Goal: Book appointment/travel/reservation

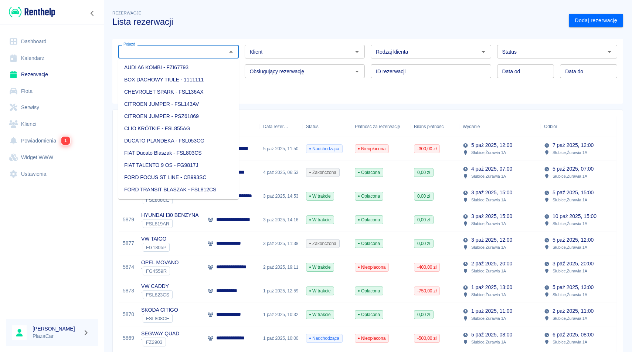
click at [217, 53] on input "Pojazd" at bounding box center [173, 51] width 104 height 9
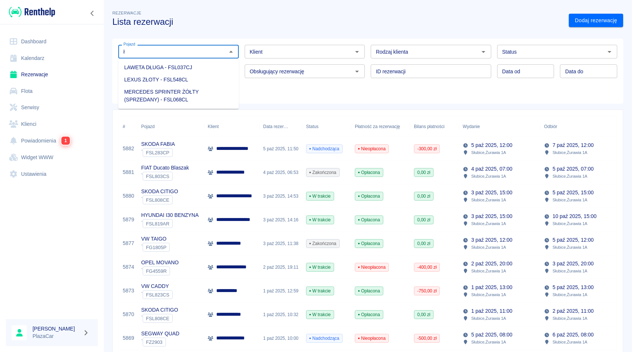
type input "ł"
click at [296, 50] on input "Klient" at bounding box center [299, 51] width 104 height 9
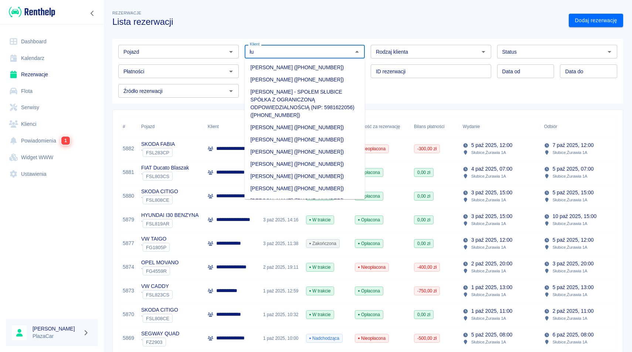
type input "ł"
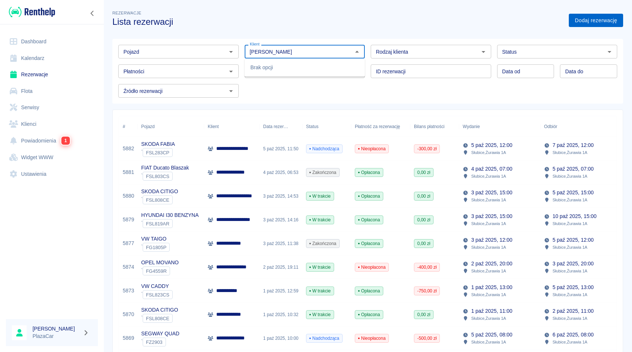
type input "[PERSON_NAME]"
click at [611, 22] on link "Dodaj rezerwację" at bounding box center [596, 21] width 54 height 14
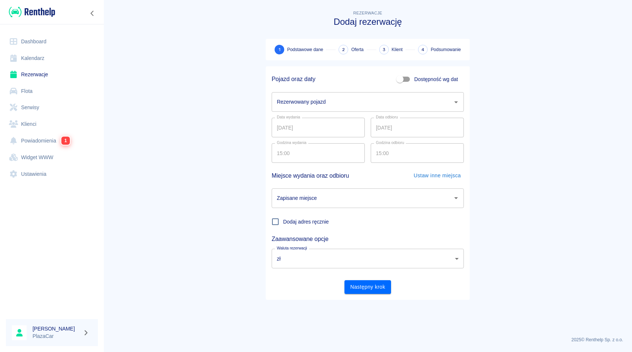
click at [356, 110] on div "Rezerwowany pojazd" at bounding box center [368, 102] width 192 height 20
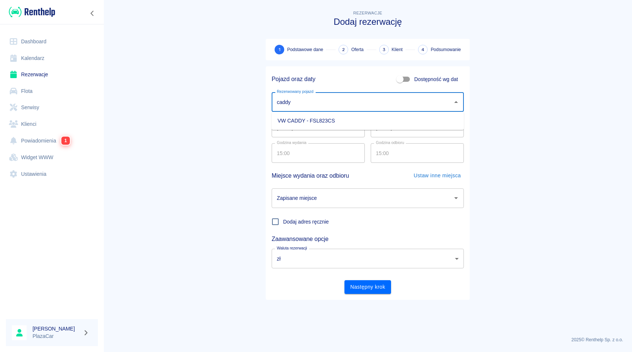
click at [349, 119] on li "VW CADDY - FSL823CS" at bounding box center [368, 121] width 192 height 12
type input "VW CADDY - FSL823CS"
click at [343, 200] on input "Zapisane miejsce" at bounding box center [362, 198] width 174 height 13
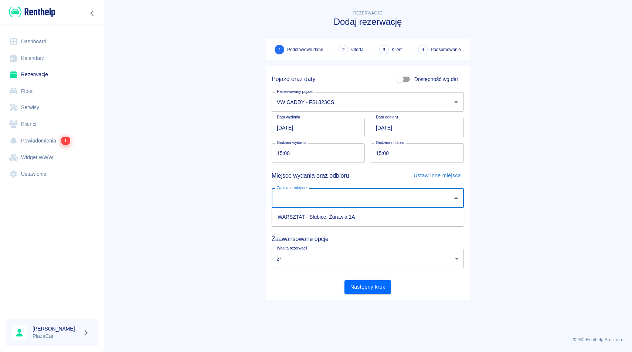
click at [336, 219] on li "WARSZTAT - Słubice, Żurawia 1A" at bounding box center [368, 217] width 192 height 12
type input "WARSZTAT - Słubice, Żurawia 1A"
click at [354, 285] on button "Następny krok" at bounding box center [368, 287] width 47 height 14
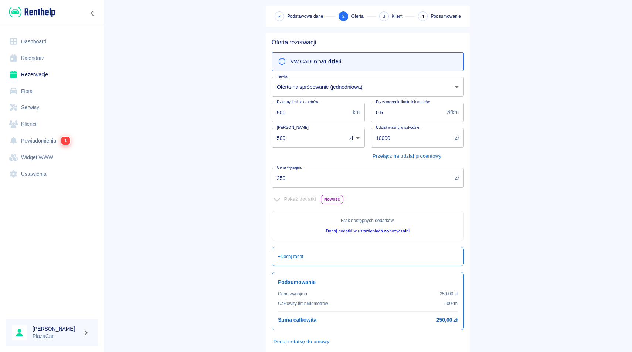
scroll to position [70, 0]
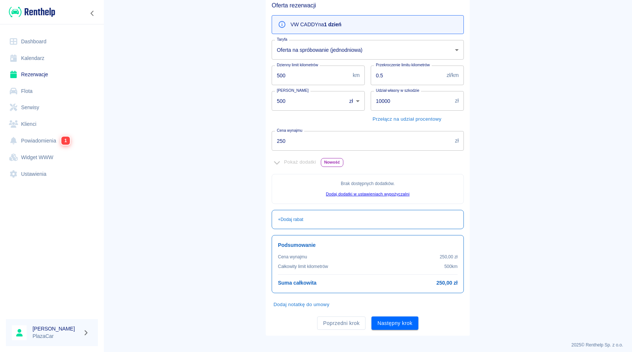
click at [312, 143] on input "250" at bounding box center [362, 141] width 180 height 20
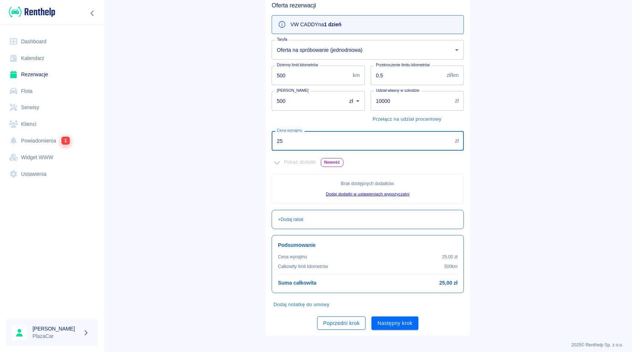
type input "25"
click at [329, 326] on button "Poprzedni krok" at bounding box center [341, 323] width 48 height 14
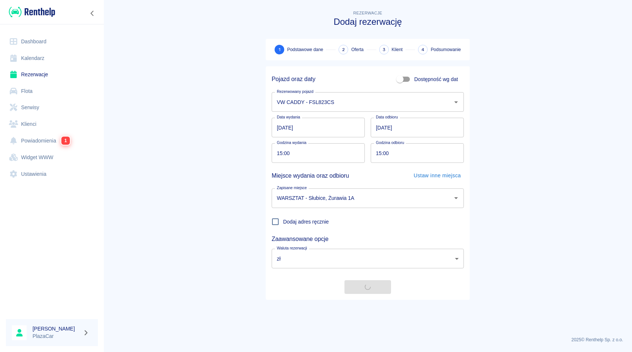
scroll to position [0, 0]
click at [17, 79] on link "Rezerwacje" at bounding box center [52, 74] width 92 height 17
